Goal: Information Seeking & Learning: Learn about a topic

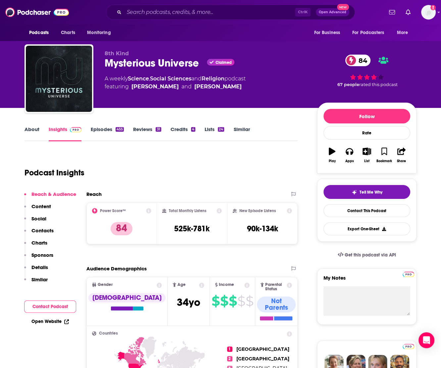
click at [274, 167] on div "Podcast Insights" at bounding box center [159, 169] width 268 height 34
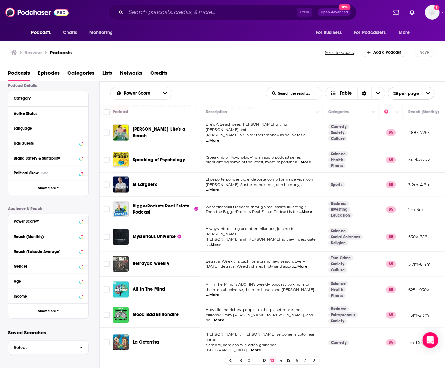
scroll to position [396, 0]
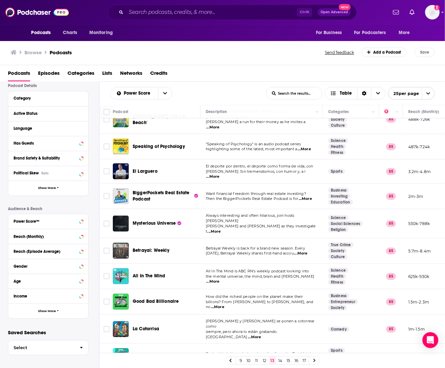
click at [282, 361] on link "14" at bounding box center [280, 361] width 7 height 8
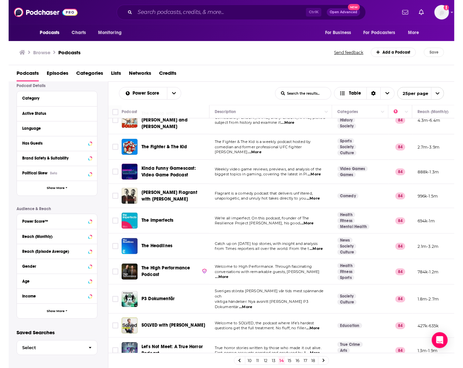
scroll to position [391, 0]
